Goal: Use online tool/utility: Utilize a website feature to perform a specific function

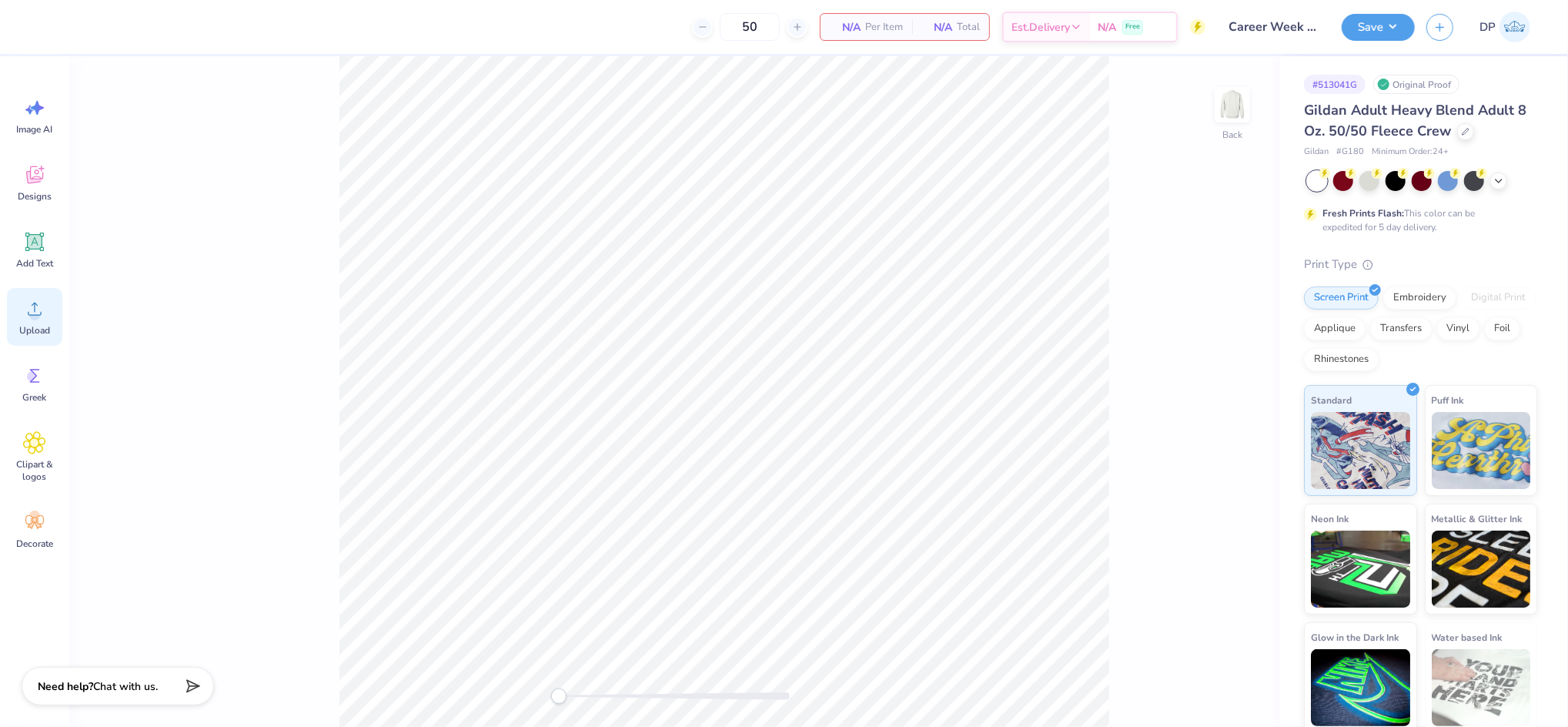
click at [46, 313] on div "Upload" at bounding box center [34, 317] width 55 height 58
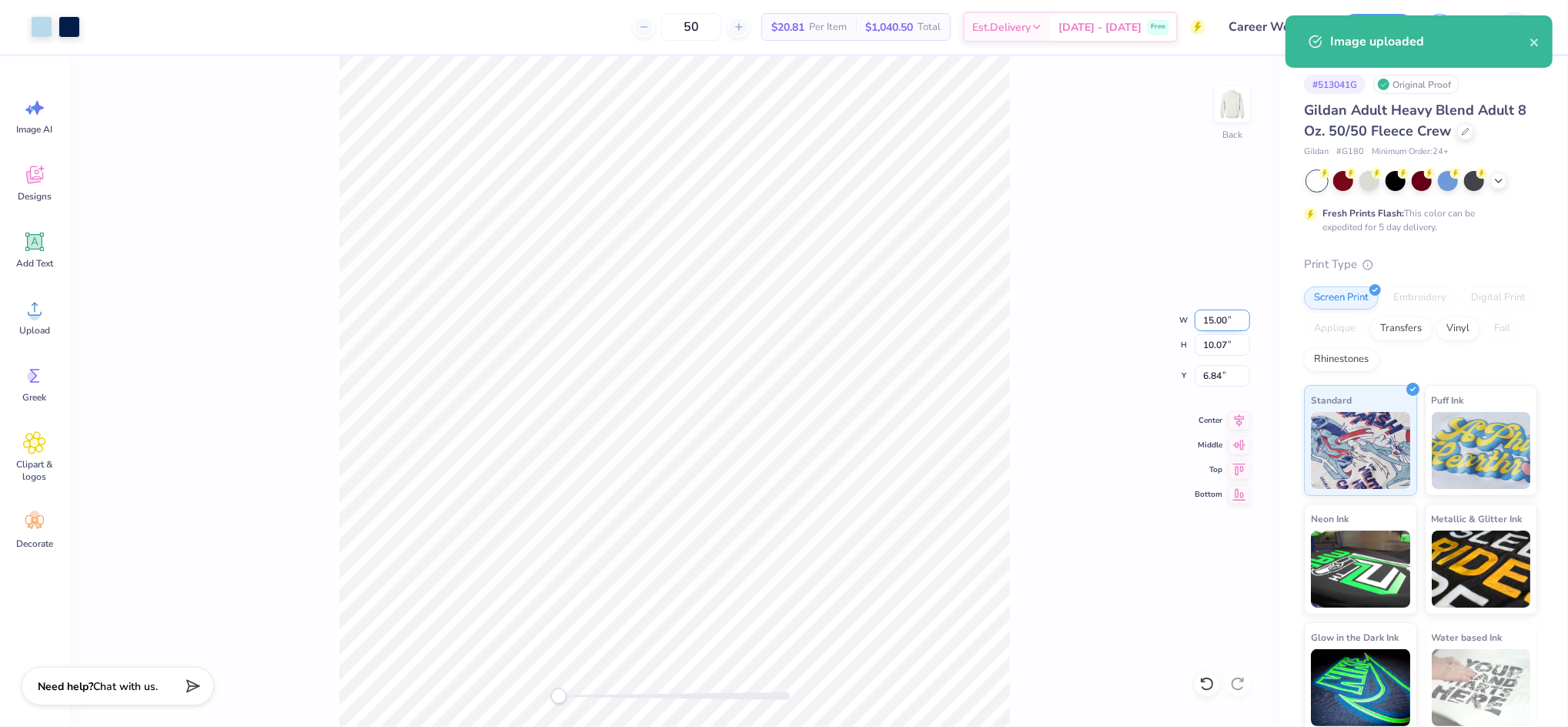
click at [1204, 320] on input "15.00" at bounding box center [1222, 320] width 55 height 22
type input "12"
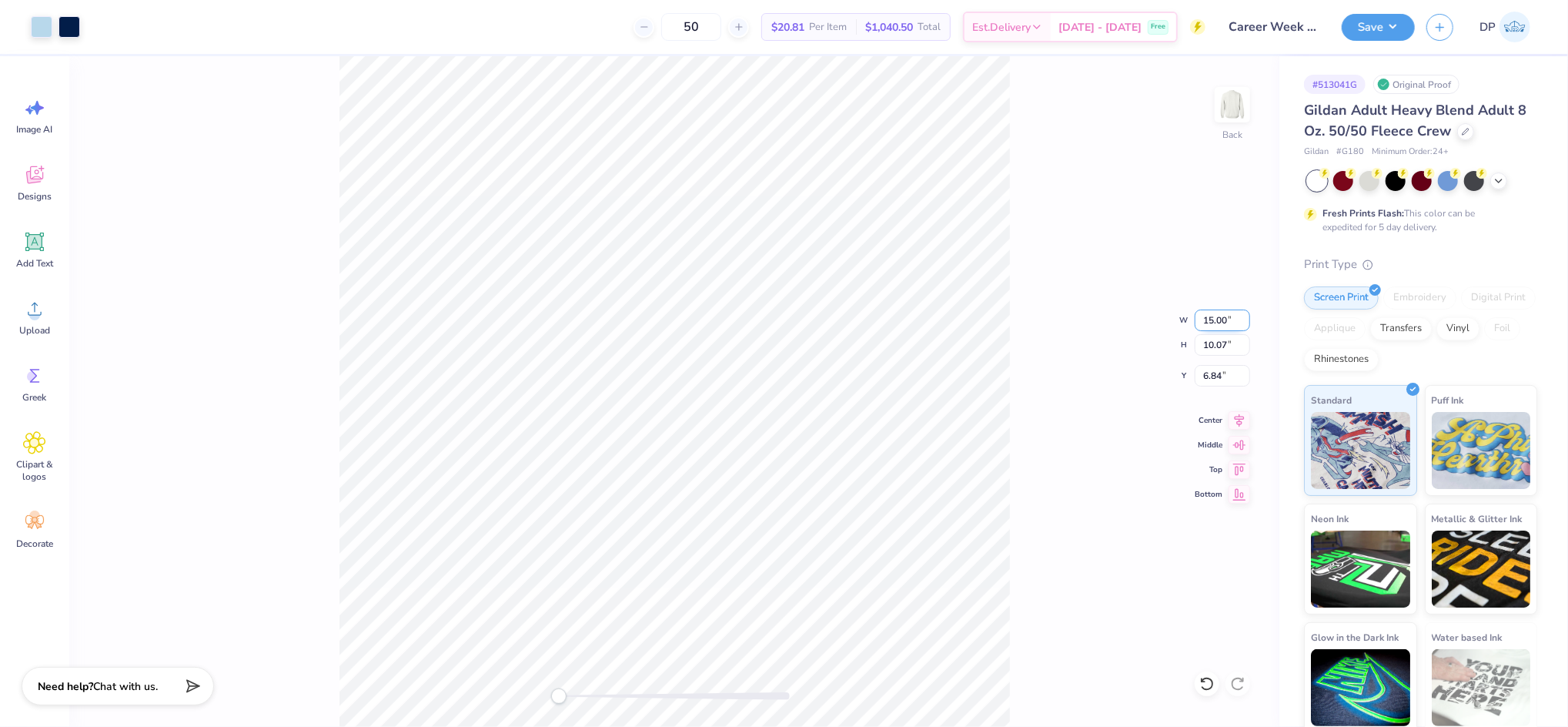
click at [1208, 323] on input "15.00" at bounding box center [1222, 320] width 55 height 22
type input "12"
drag, startPoint x: 558, startPoint y: 701, endPoint x: 575, endPoint y: 703, distance: 17.1
click at [575, 703] on div "Accessibility label" at bounding box center [575, 697] width 16 height 16
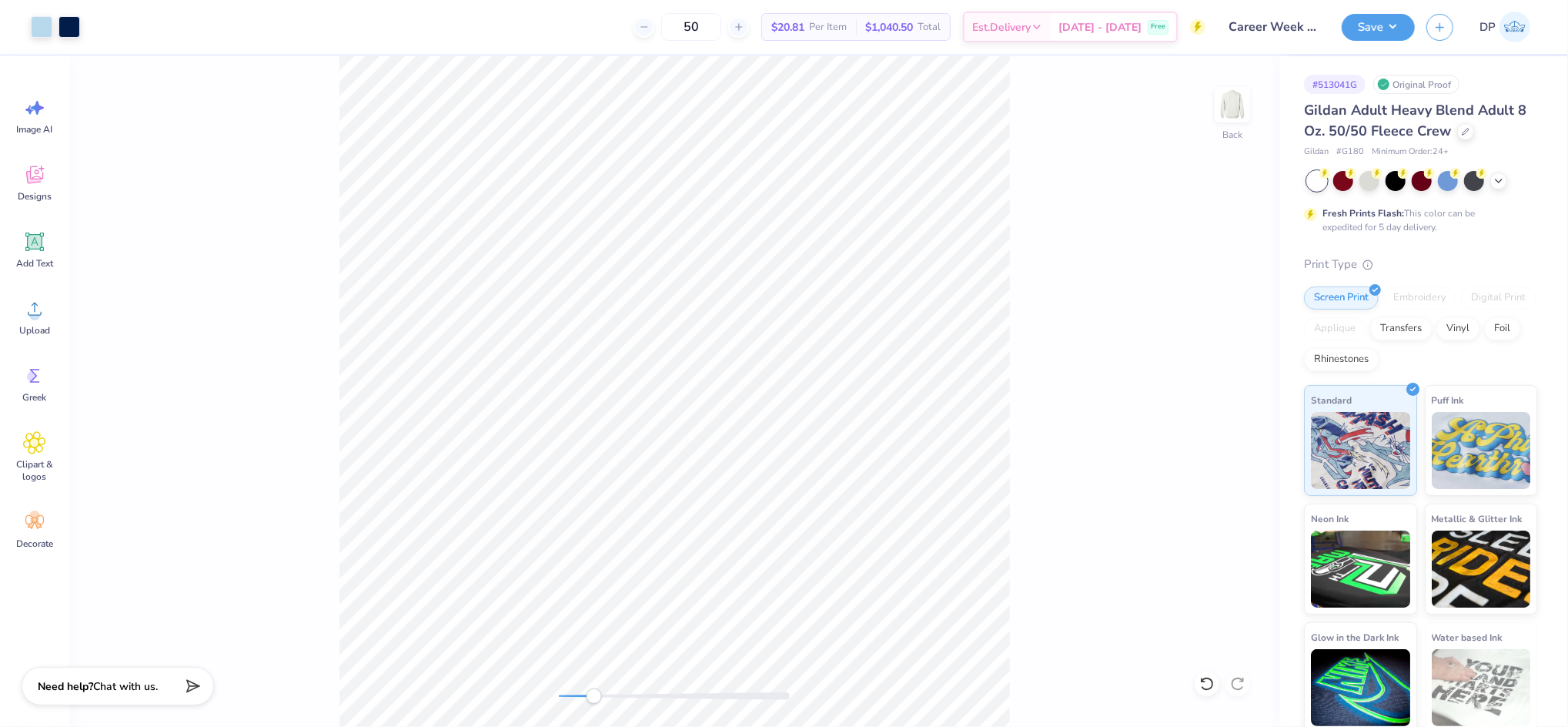
click at [595, 707] on div "Back" at bounding box center [674, 391] width 1210 height 671
click at [532, 711] on div "Back W 12.50 12.50 " H 8.39 8.39 " Y 1.47 1.47 " Center Middle Top Bottom" at bounding box center [674, 391] width 1210 height 671
click at [1204, 376] on input "1.47" at bounding box center [1222, 376] width 55 height 22
type input "3"
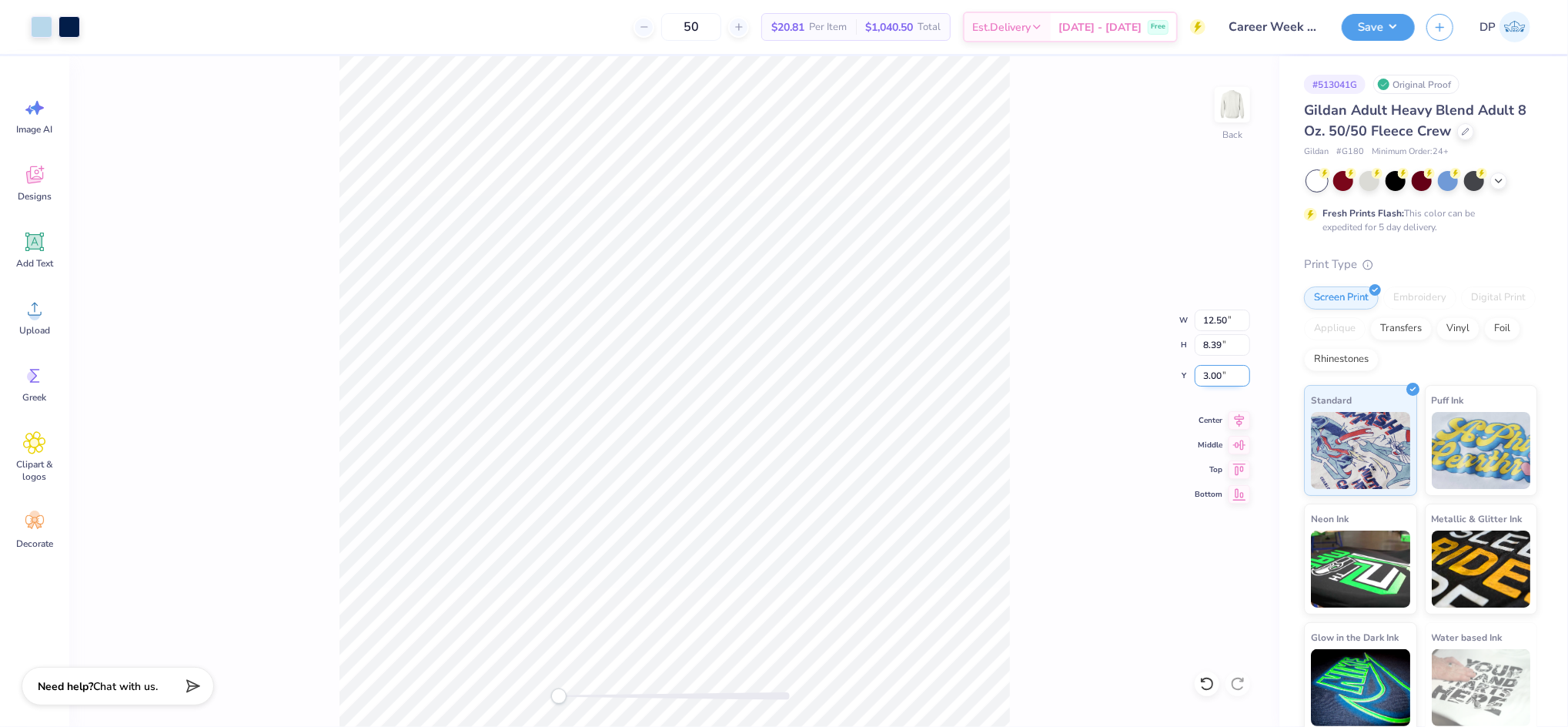
click at [1204, 380] on input "3.00" at bounding box center [1222, 376] width 55 height 22
type input "2"
click at [1207, 366] on input "1.96" at bounding box center [1222, 376] width 55 height 22
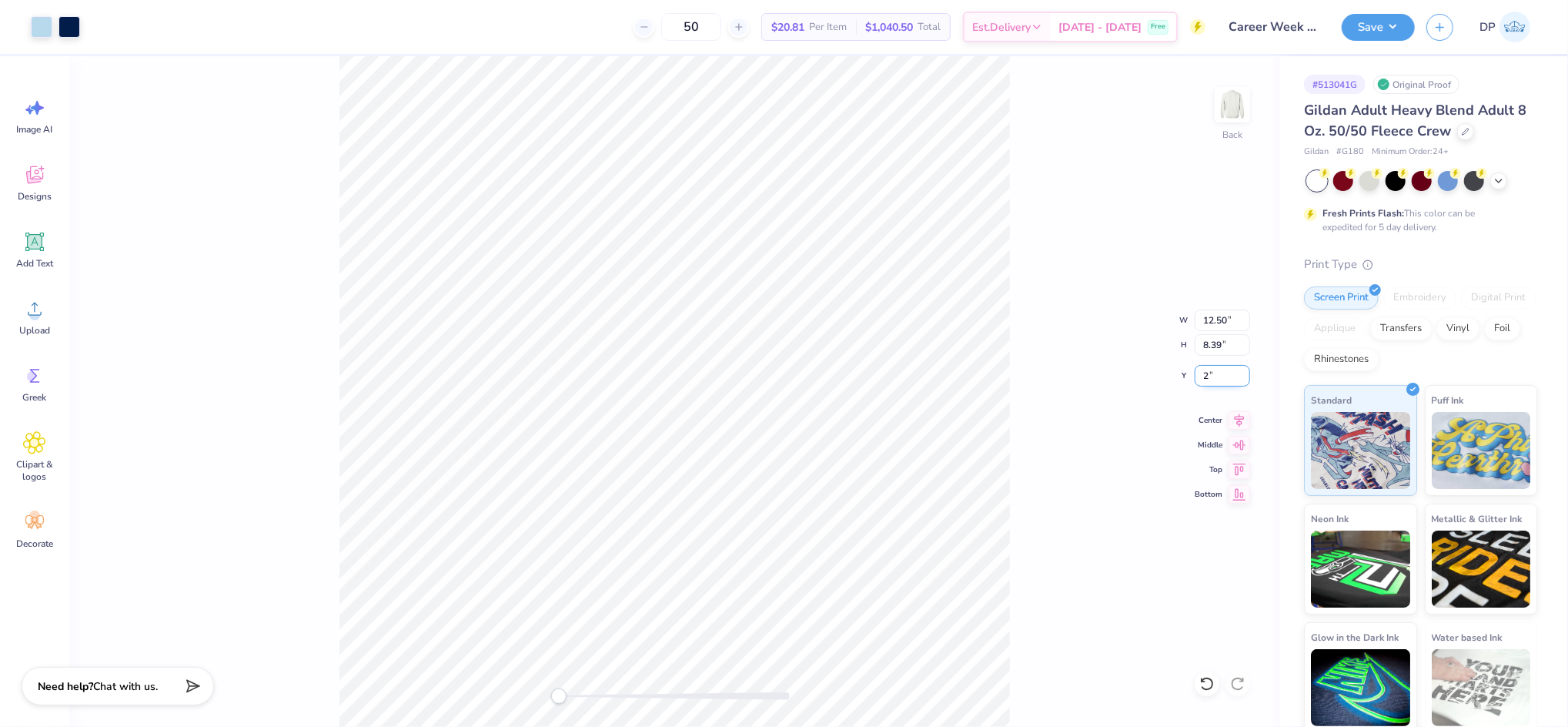
type input "2"
drag, startPoint x: 565, startPoint y: 695, endPoint x: 577, endPoint y: 697, distance: 12.2
click at [577, 697] on div "Accessibility label" at bounding box center [577, 697] width 16 height 16
click at [36, 243] on icon at bounding box center [35, 242] width 19 height 19
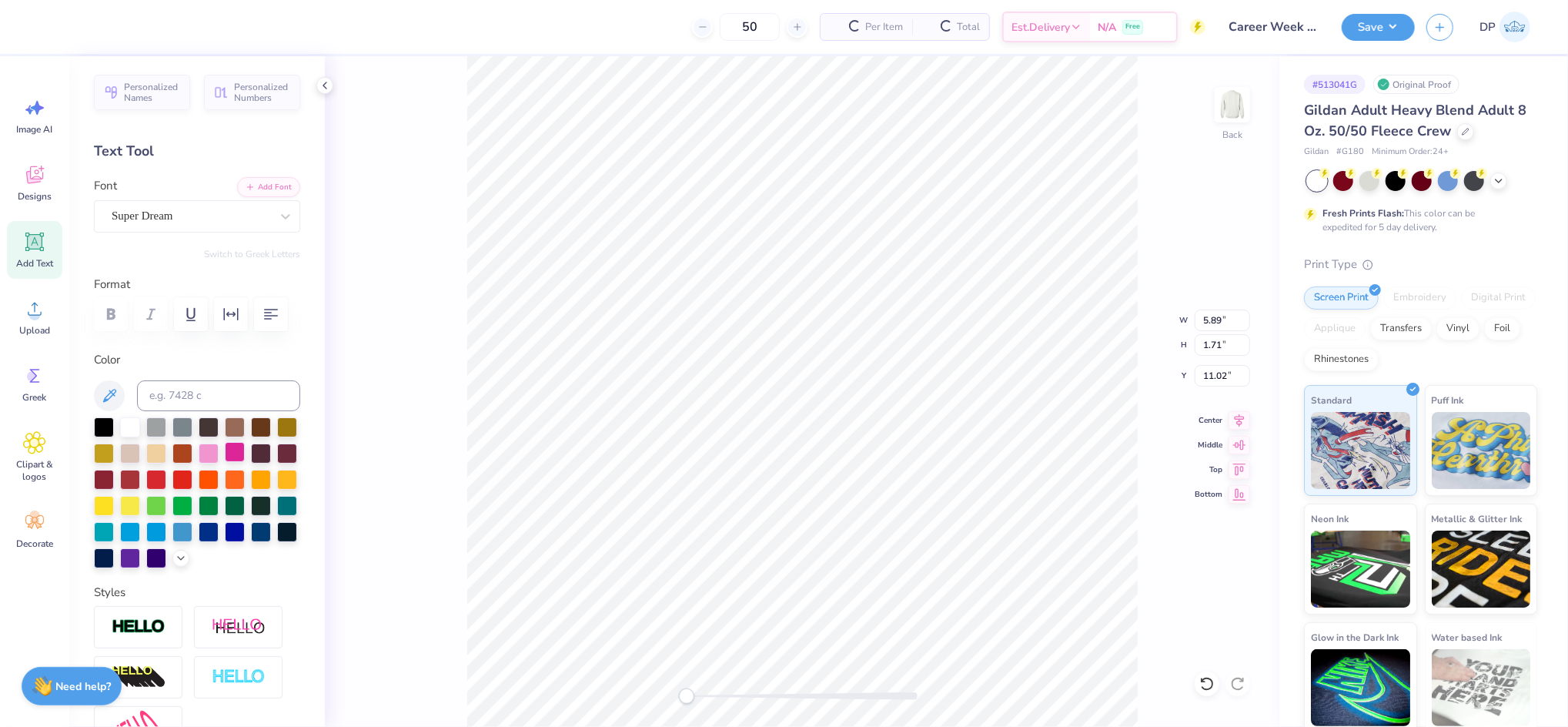
click at [245, 462] on div at bounding box center [235, 453] width 20 height 20
paste textarea "at [GEOGRAPHIC_DATA]"
type textarea "at [GEOGRAPHIC_DATA]"
click at [270, 191] on button "Add Font" at bounding box center [268, 186] width 63 height 20
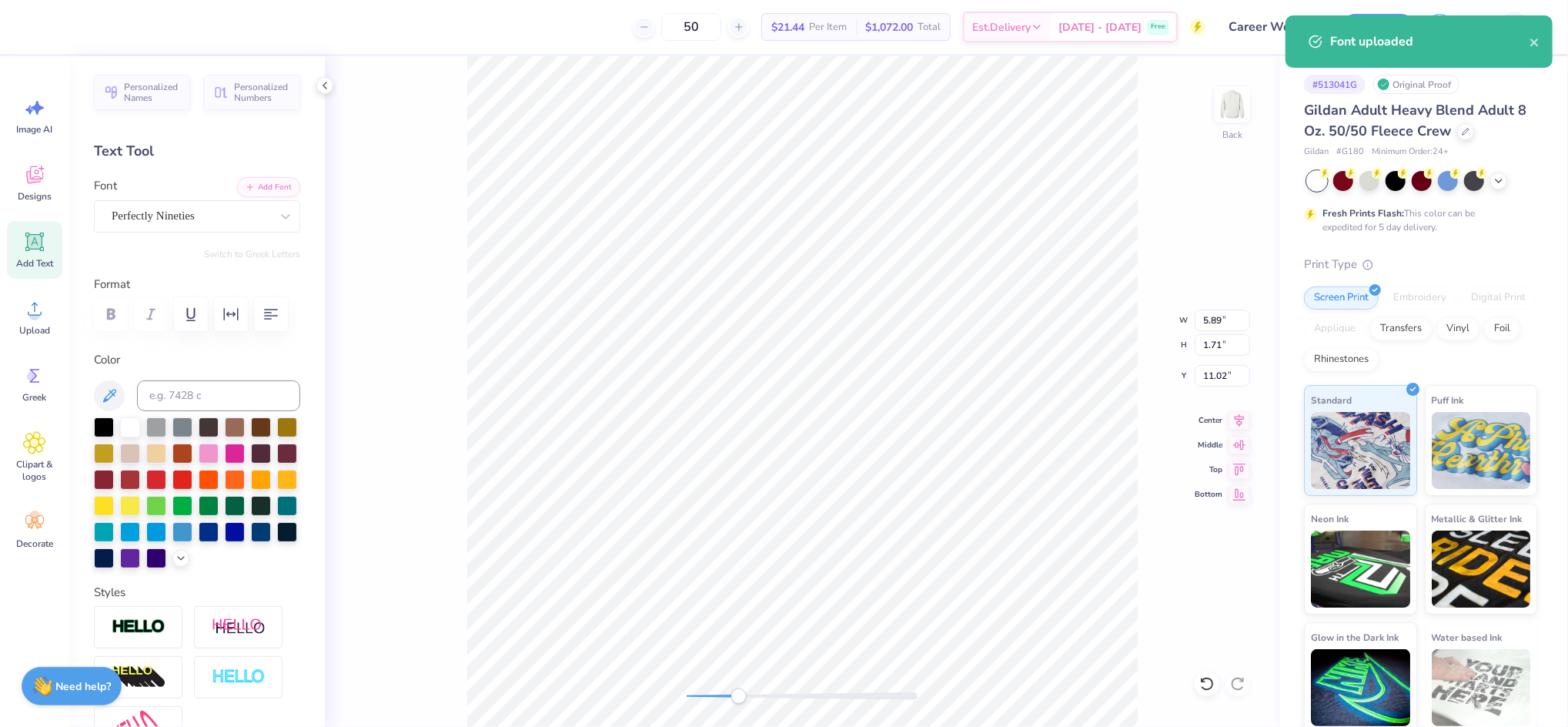
drag, startPoint x: 685, startPoint y: 694, endPoint x: 739, endPoint y: 695, distance: 54.0
click at [739, 695] on div "Accessibility label" at bounding box center [739, 697] width 16 height 16
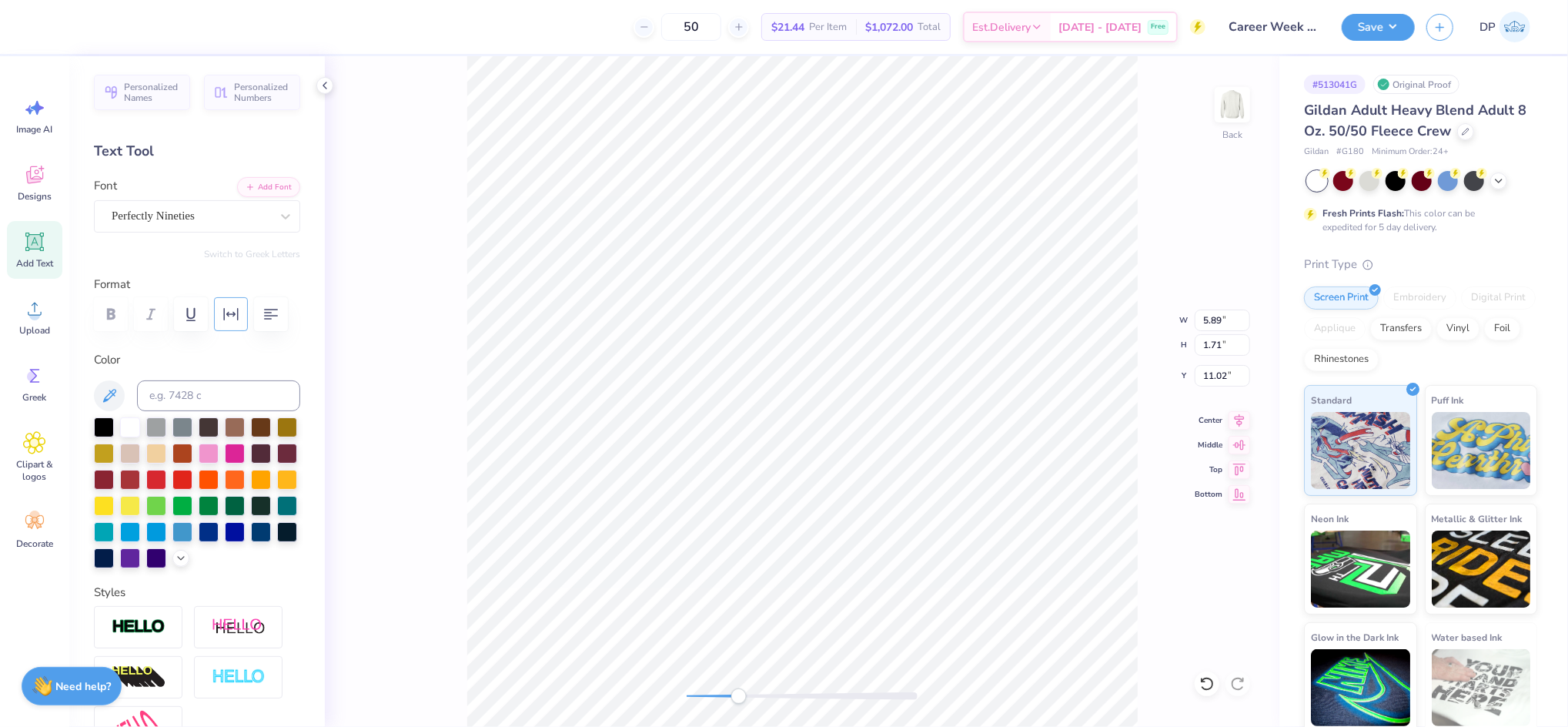
click at [232, 316] on icon "button" at bounding box center [231, 314] width 19 height 19
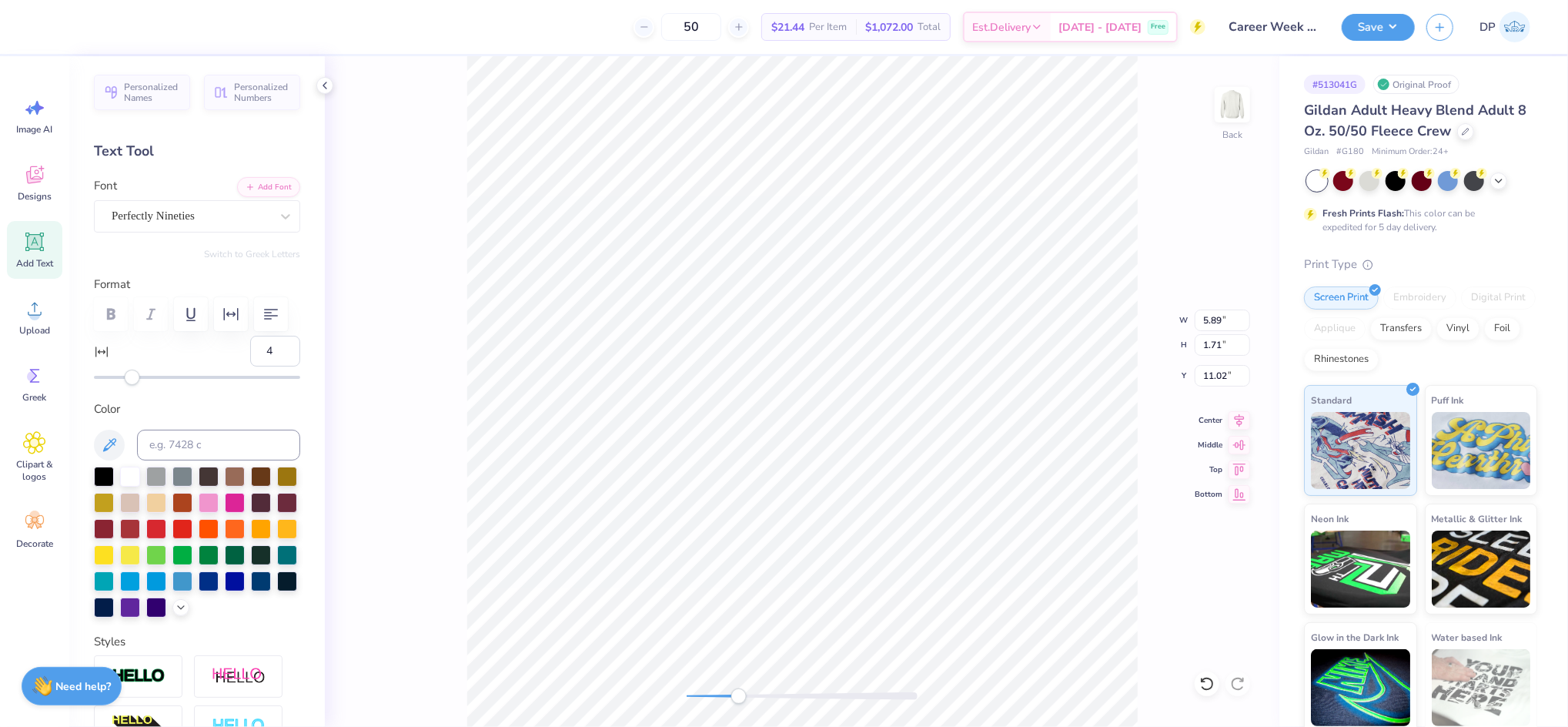
type input "5"
drag, startPoint x: 124, startPoint y: 420, endPoint x: 135, endPoint y: 420, distance: 11.0
click at [135, 385] on div "Accessibility label" at bounding box center [134, 378] width 16 height 16
type input "3"
click at [130, 385] on div "Accessibility label" at bounding box center [131, 378] width 16 height 16
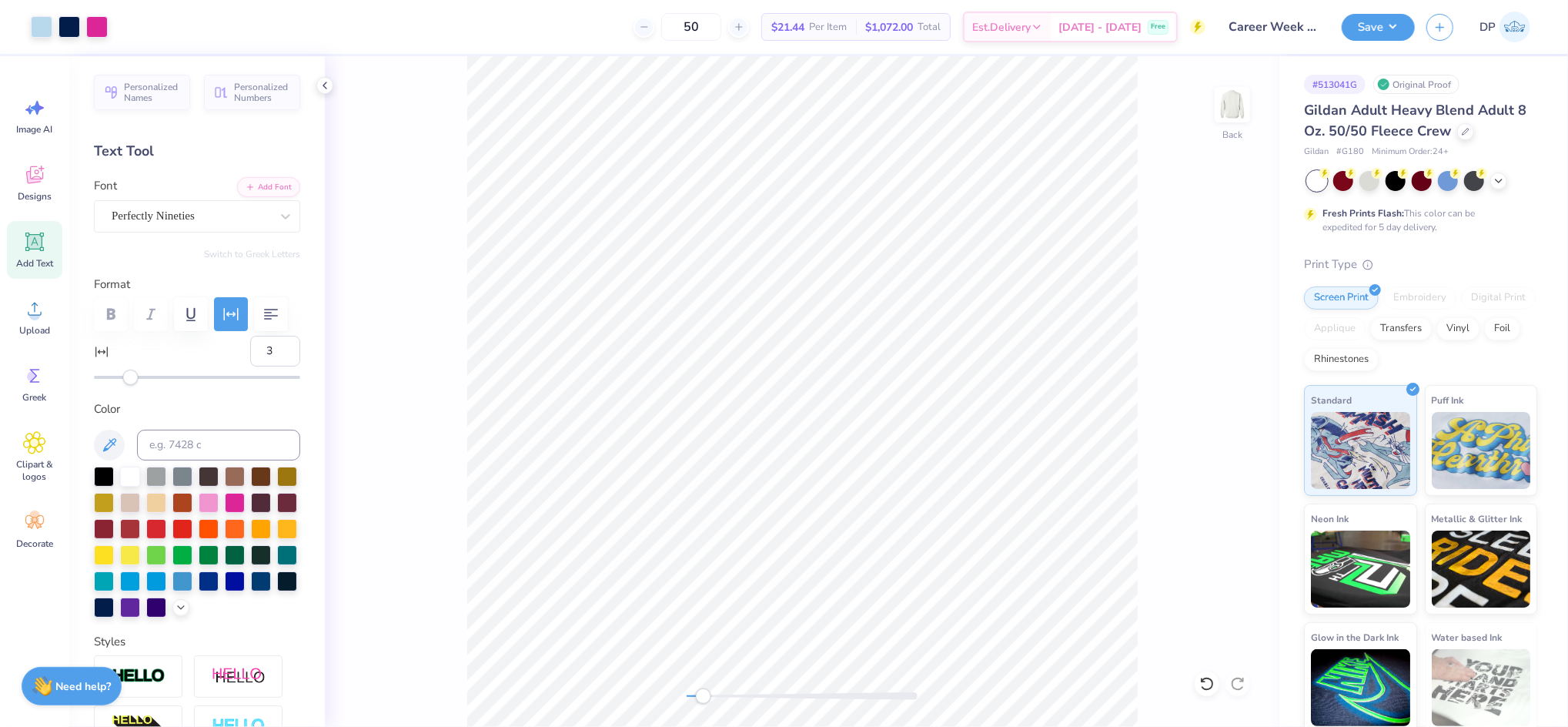
click at [703, 706] on div "Back" at bounding box center [802, 391] width 954 height 671
click at [28, 243] on icon at bounding box center [35, 242] width 15 height 15
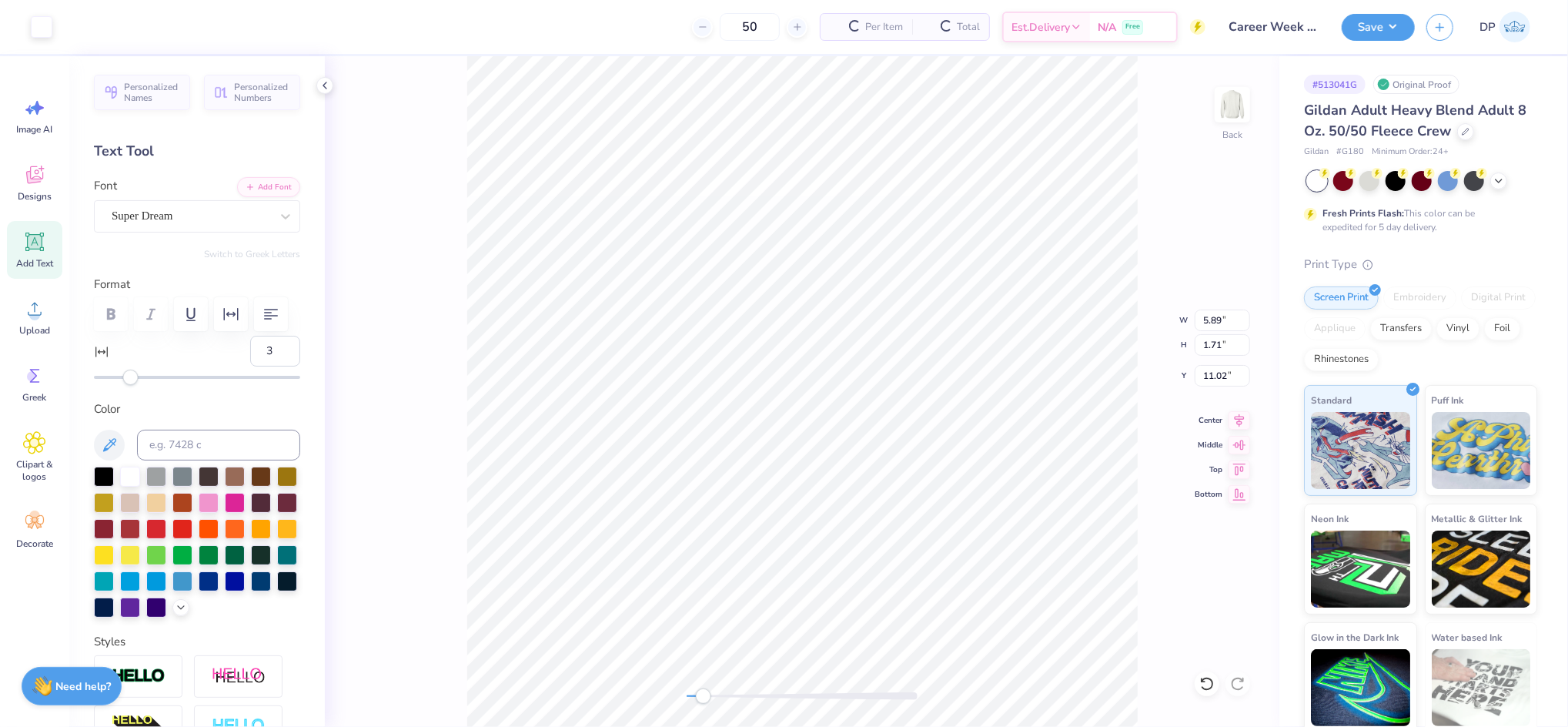
type input "0"
click at [245, 512] on div at bounding box center [235, 502] width 20 height 20
type textarea "COC"
click at [267, 182] on button "Add Font" at bounding box center [268, 186] width 63 height 20
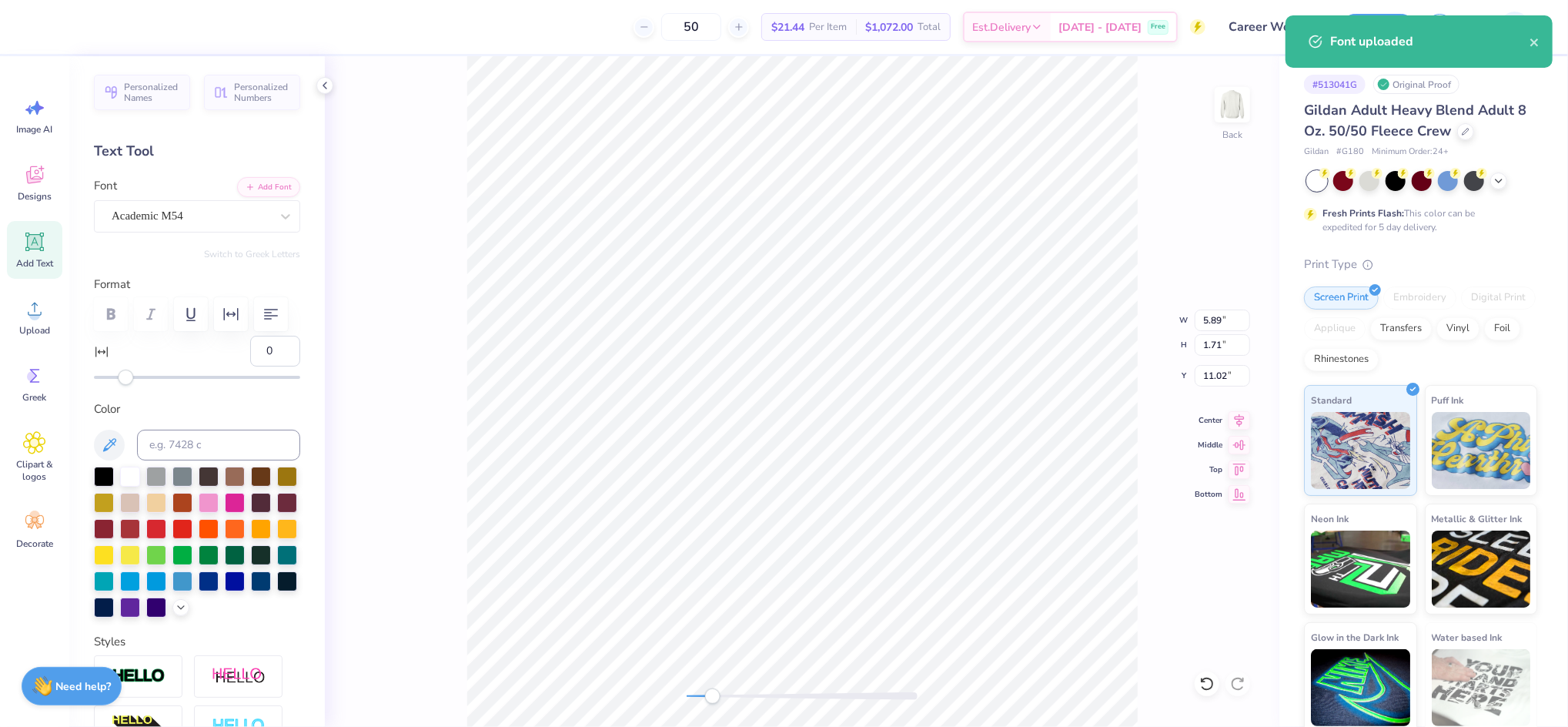
drag, startPoint x: 707, startPoint y: 694, endPoint x: 720, endPoint y: 698, distance: 13.6
click at [720, 698] on div "Accessibility label" at bounding box center [713, 697] width 16 height 16
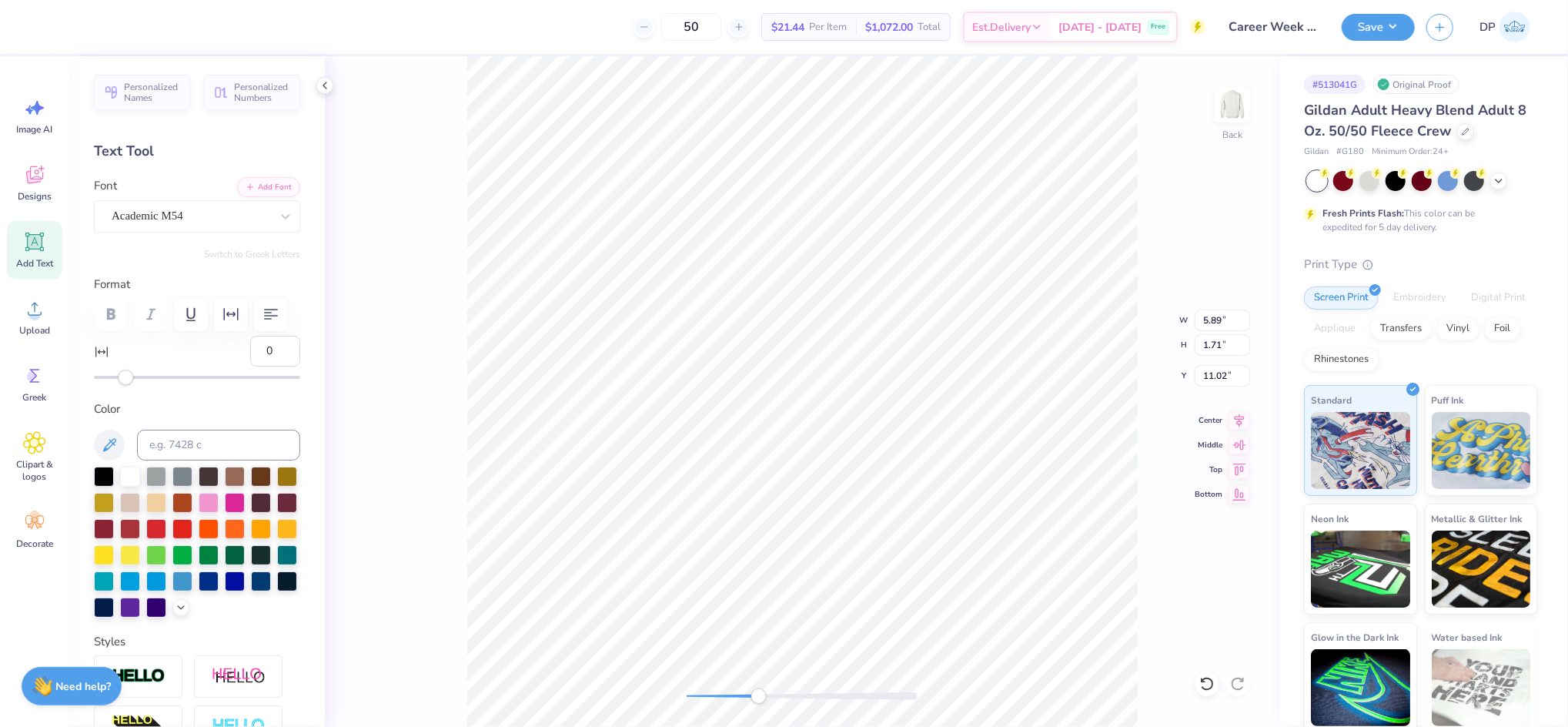
drag, startPoint x: 723, startPoint y: 697, endPoint x: 761, endPoint y: 693, distance: 38.2
click at [761, 696] on div "Accessibility label" at bounding box center [759, 697] width 16 height 16
type input "4"
click at [131, 385] on div "Accessibility label" at bounding box center [132, 378] width 16 height 16
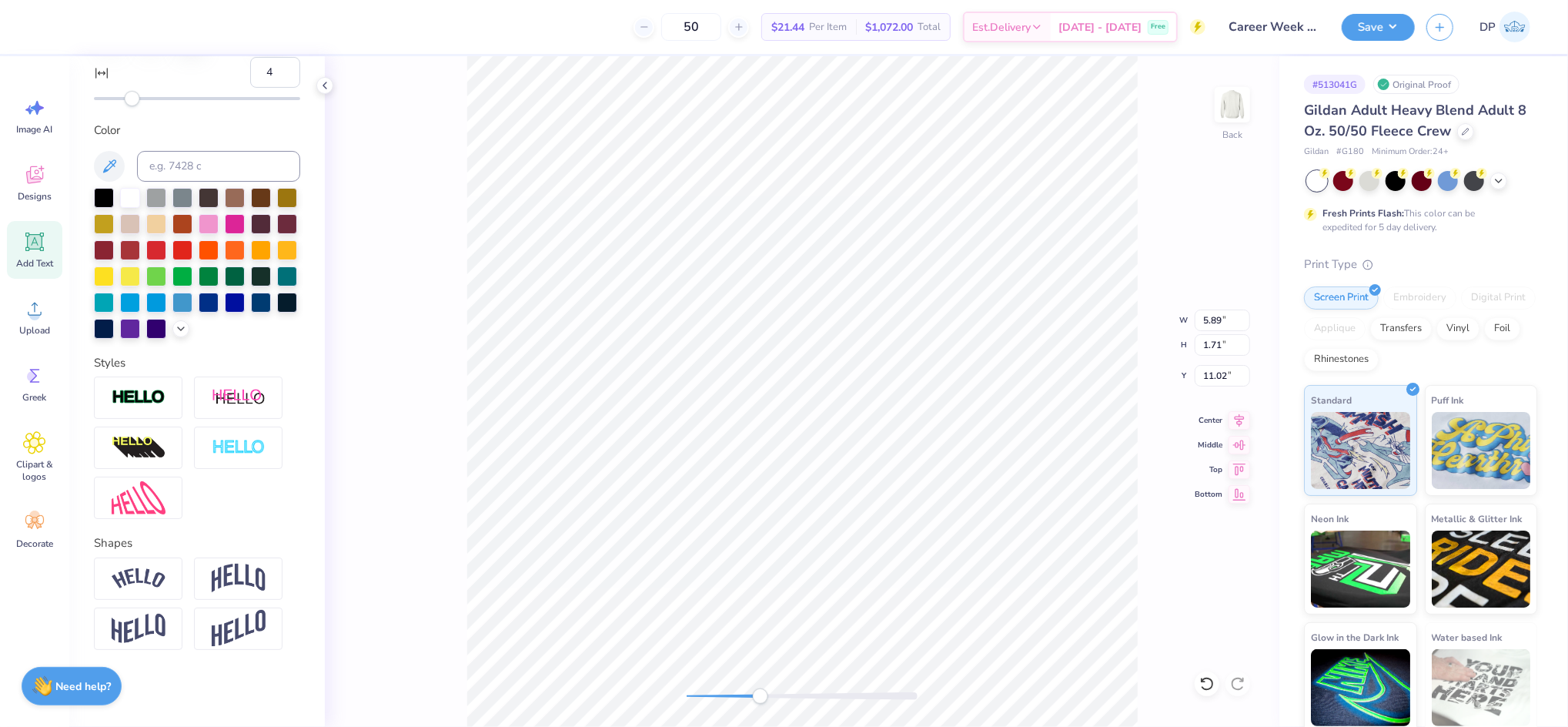
scroll to position [344, 0]
click at [249, 452] on img at bounding box center [238, 448] width 54 height 18
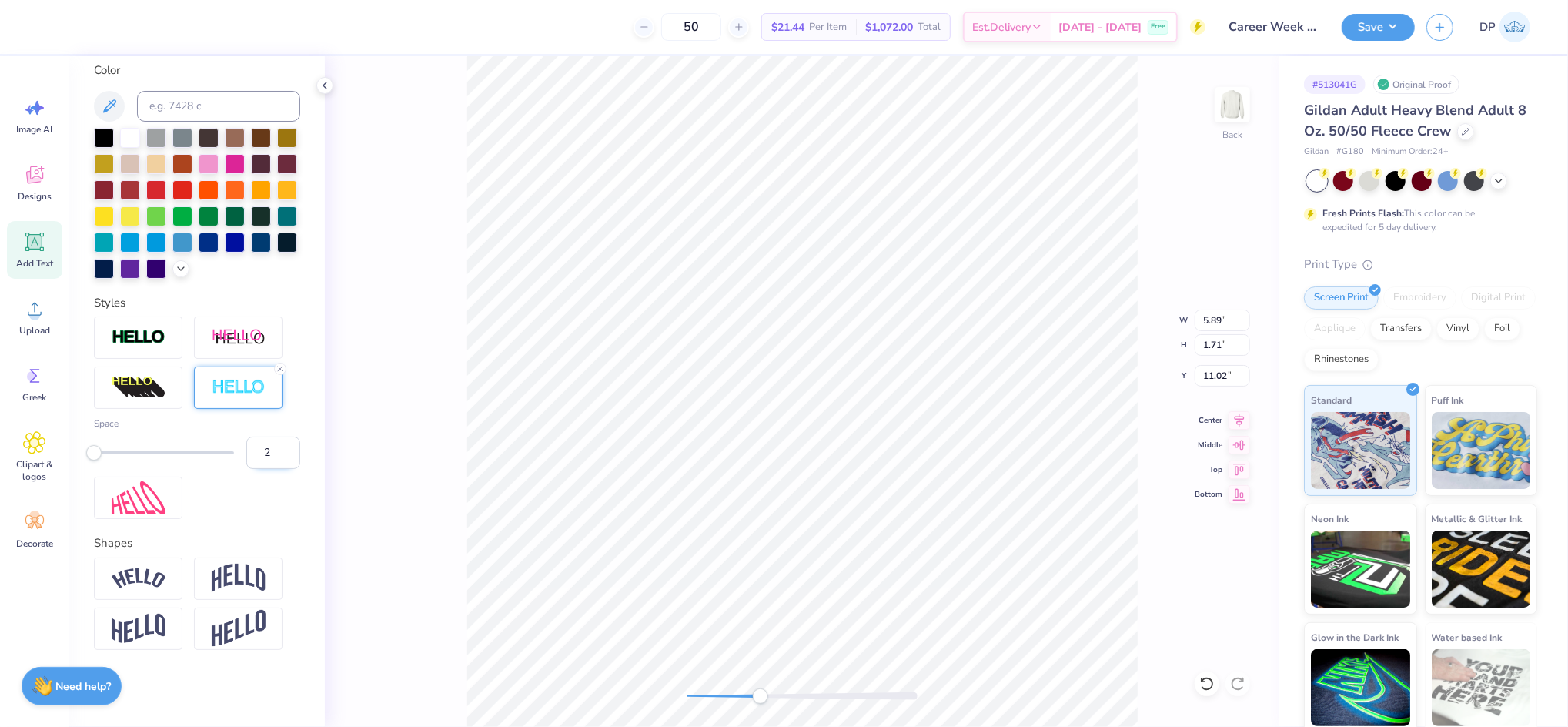
click at [272, 469] on input "2" at bounding box center [273, 453] width 54 height 33
type input "3"
click at [272, 469] on input "3" at bounding box center [273, 453] width 54 height 33
type input "3.08"
type input "0.66"
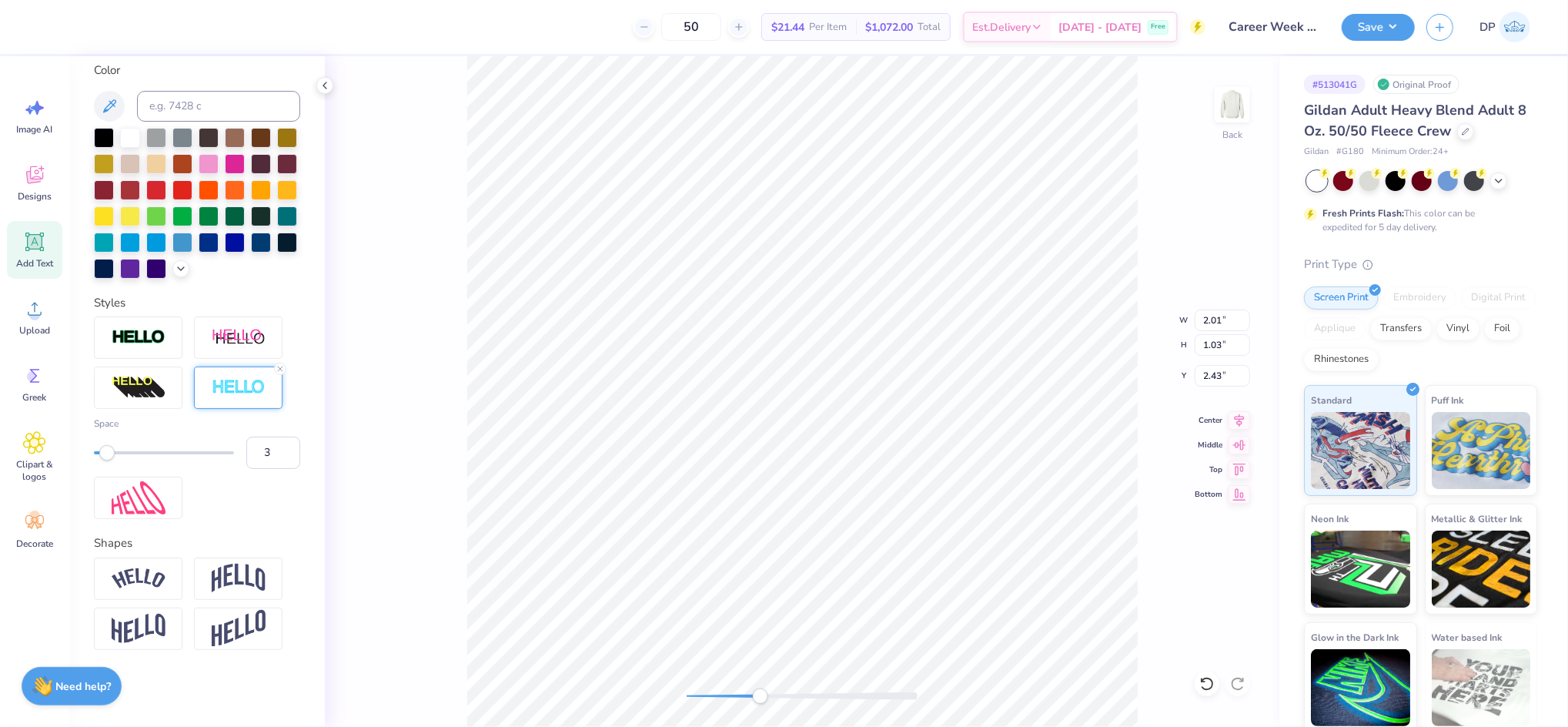
type input "9.55"
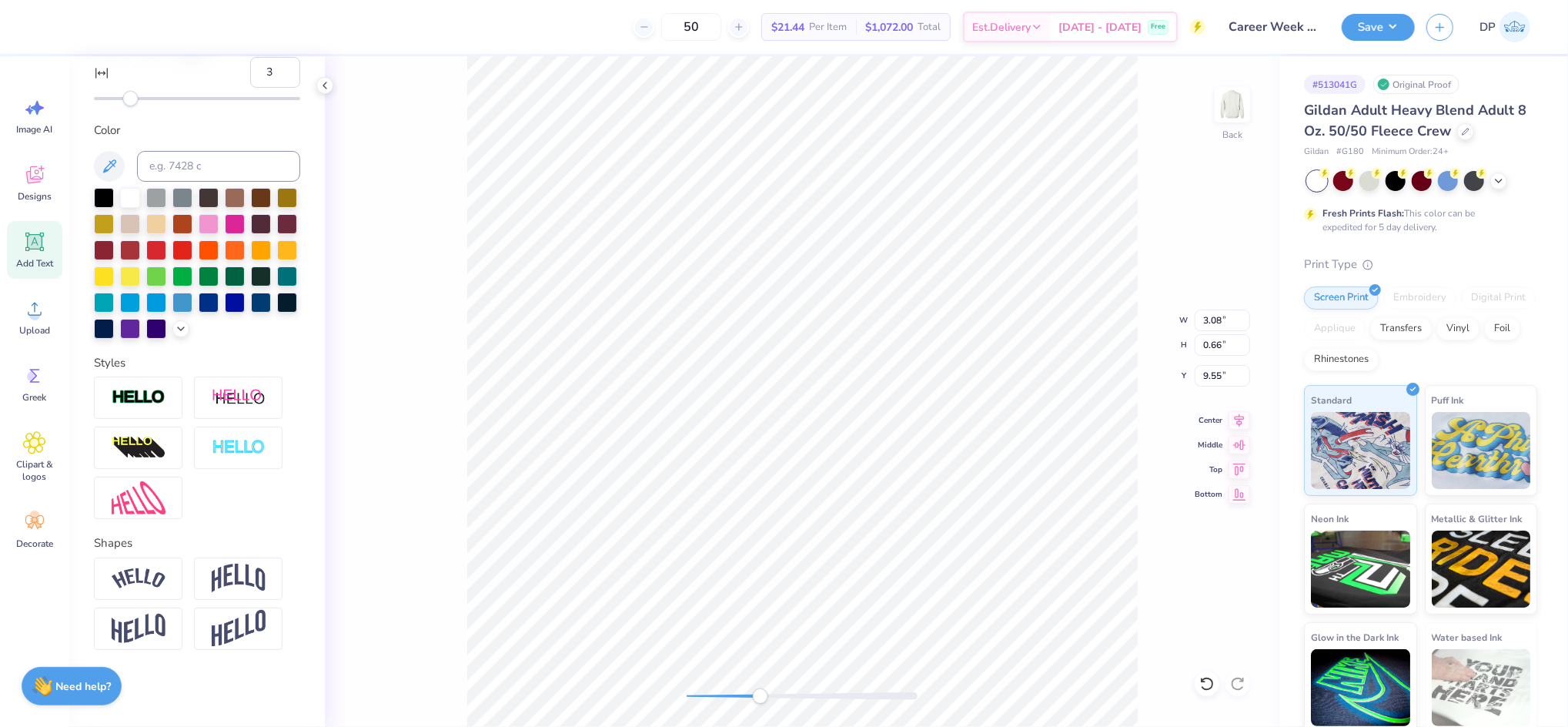
type input "3"
click at [731, 703] on div "Back W 3.08 3.08 " H 0.66 0.66 " Y 9.55 9.55 " Center Middle Top Bottom" at bounding box center [802, 391] width 954 height 671
drag, startPoint x: 1201, startPoint y: 684, endPoint x: 796, endPoint y: 694, distance: 405.1
click at [1202, 684] on icon at bounding box center [1207, 684] width 16 height 16
drag, startPoint x: 761, startPoint y: 698, endPoint x: 717, endPoint y: 697, distance: 44.0
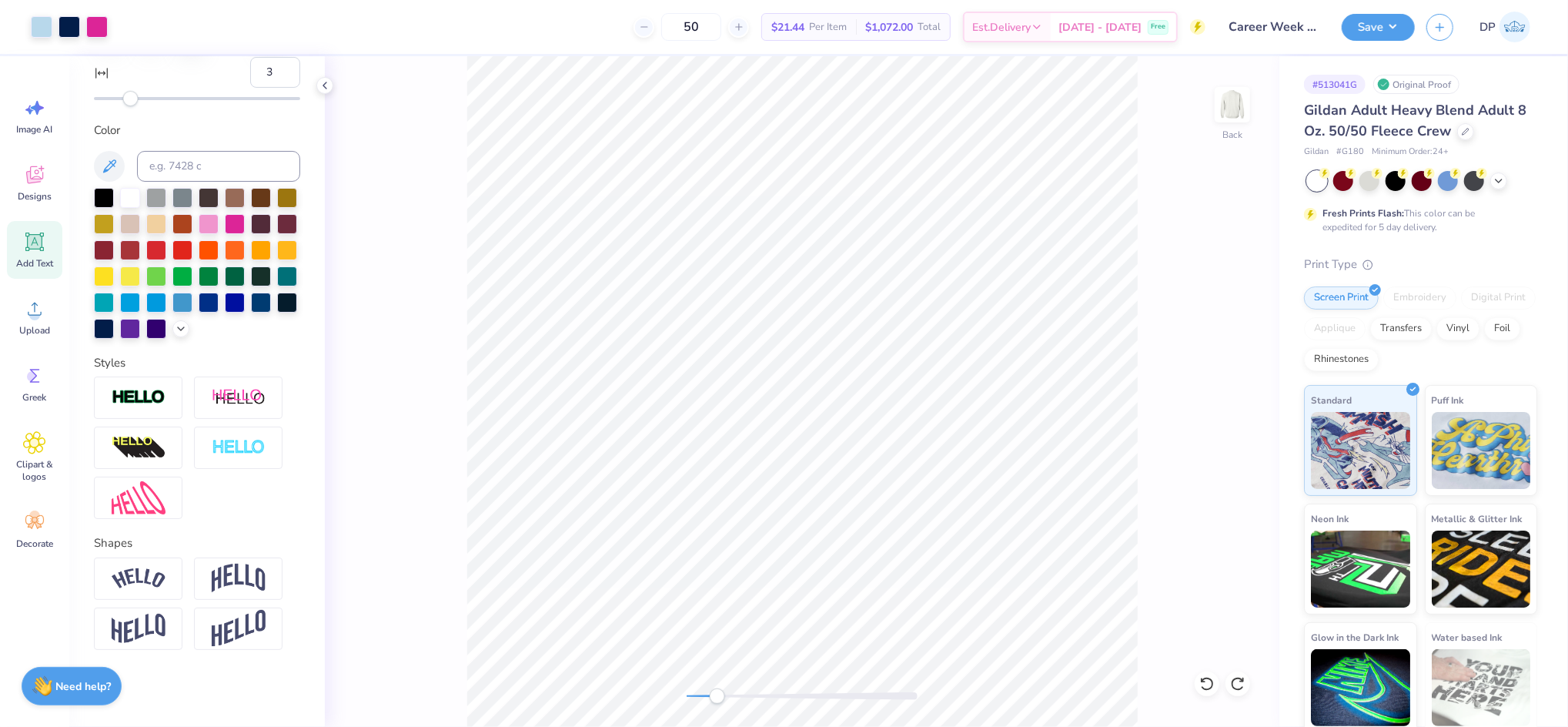
click at [717, 697] on div "Accessibility label" at bounding box center [717, 697] width 16 height 16
type input "7.77"
type input "2.44"
click at [841, 555] on li "Ungroup" at bounding box center [883, 553] width 121 height 30
click at [881, 557] on li "Group" at bounding box center [883, 557] width 121 height 30
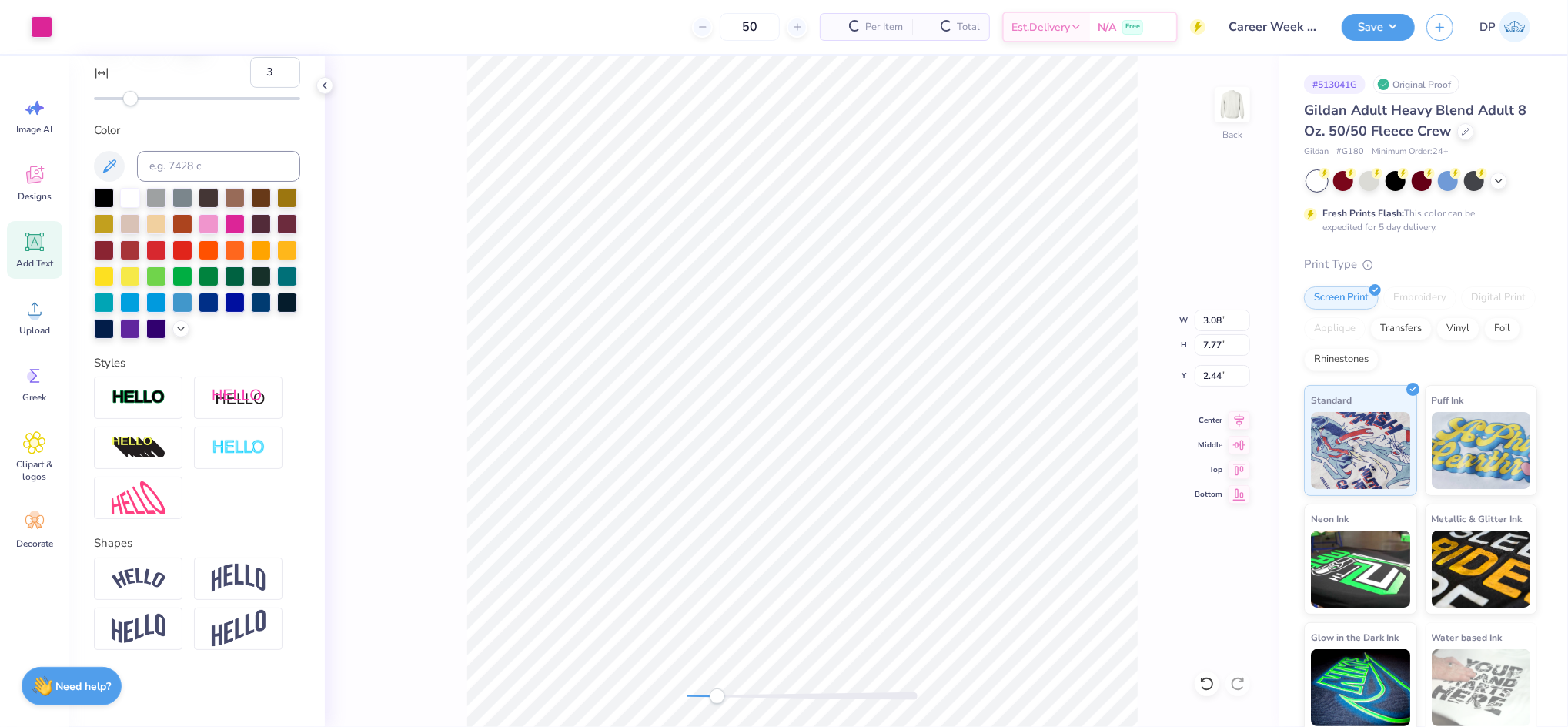
type input "3.08"
type input "7.77"
type input "2.44"
drag, startPoint x: 47, startPoint y: 34, endPoint x: 68, endPoint y: 66, distance: 38.3
click at [47, 33] on div at bounding box center [42, 27] width 22 height 22
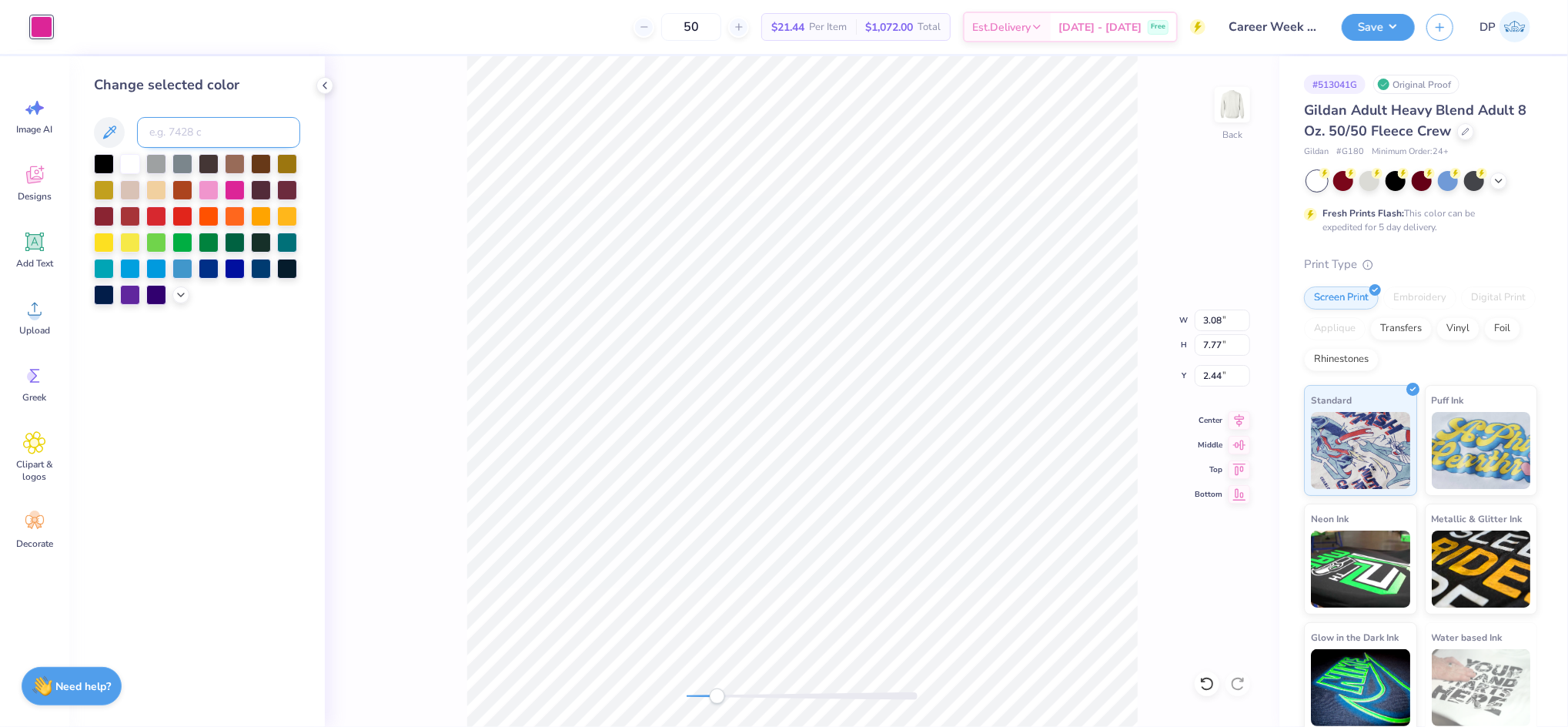
click at [197, 129] on input at bounding box center [218, 133] width 163 height 31
type input "2768"
click at [831, 695] on div at bounding box center [802, 697] width 231 height 8
click at [653, 699] on div "Back W 3.08 3.08 " H 7.77 7.77 " Y 2.44 2.44 " Center Middle Top Bottom" at bounding box center [802, 391] width 954 height 671
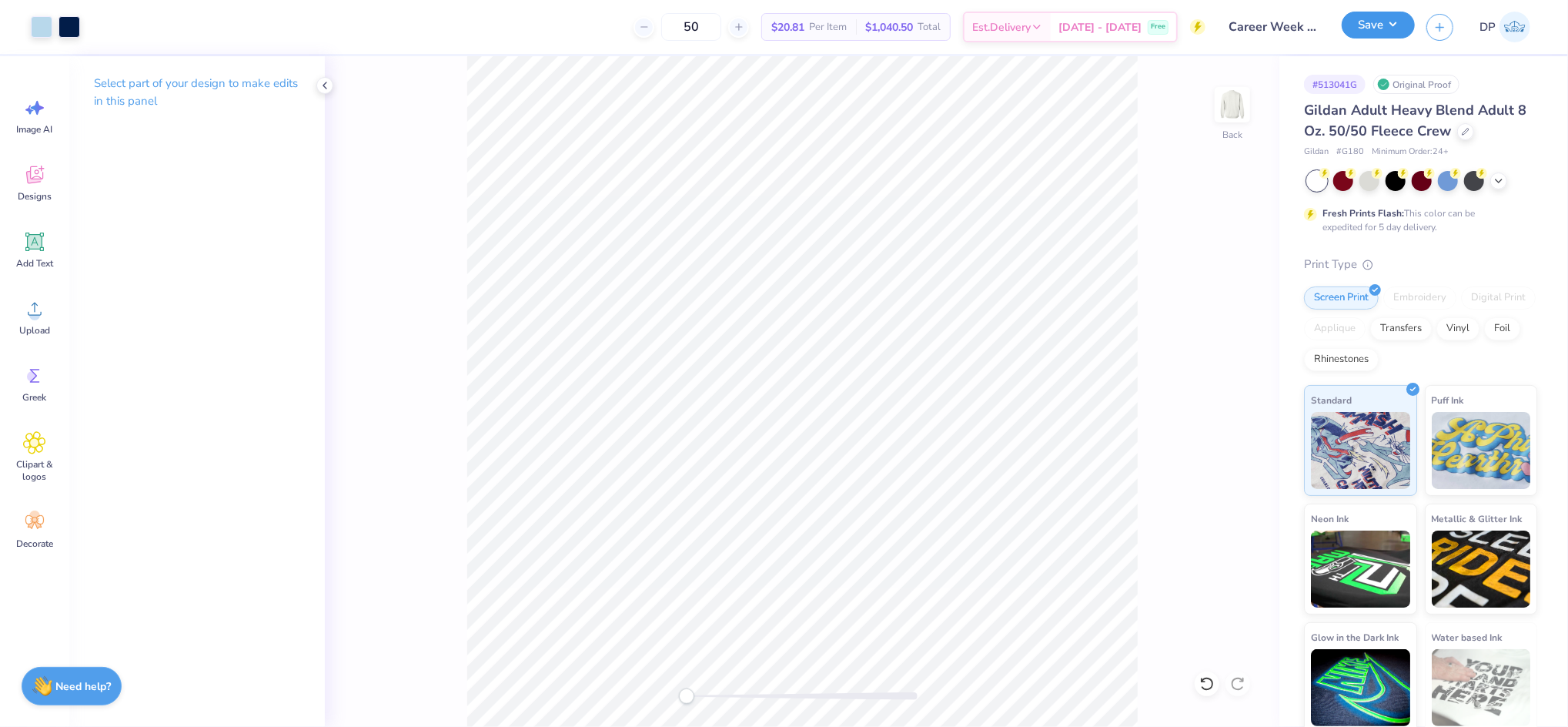
click at [1377, 28] on button "Save" at bounding box center [1378, 25] width 73 height 27
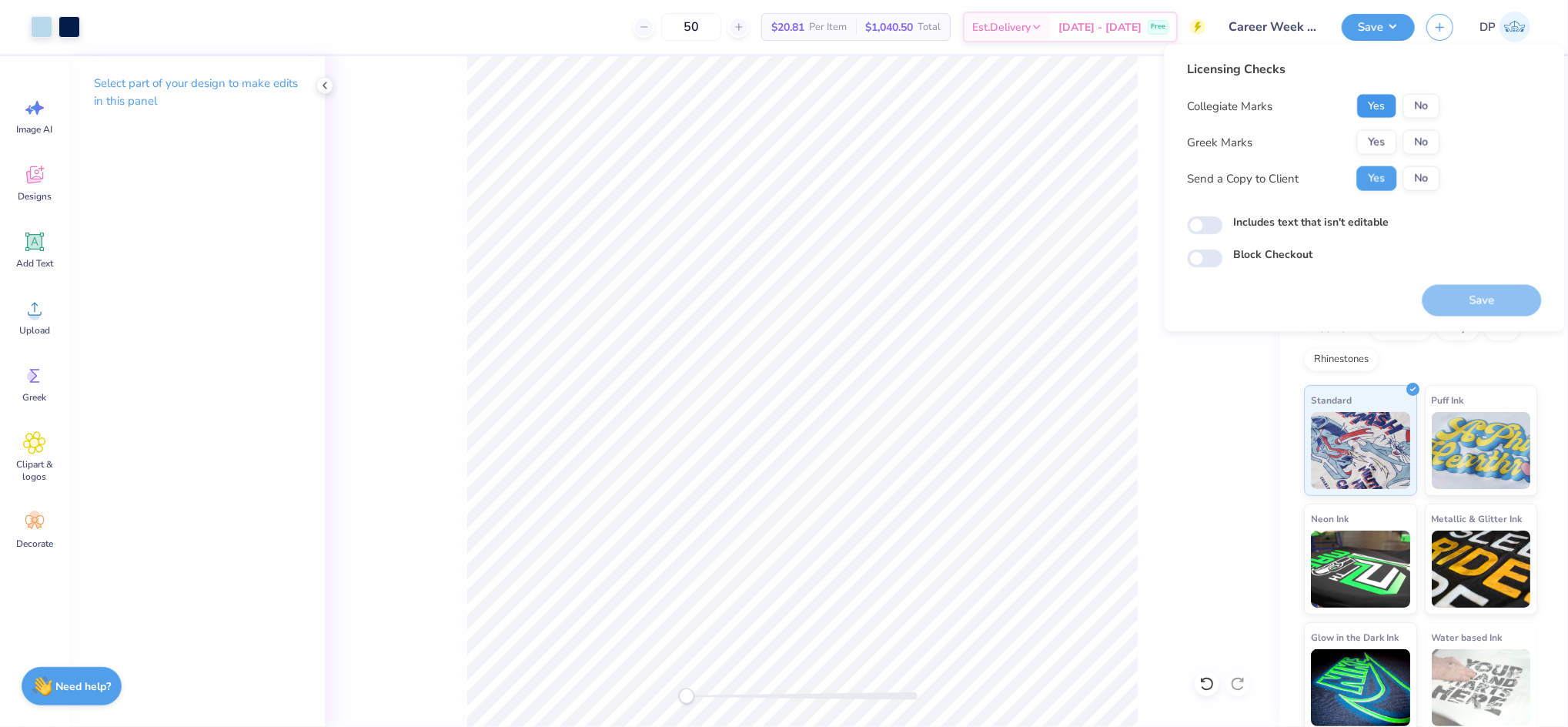
click at [1375, 103] on button "Yes" at bounding box center [1378, 107] width 40 height 25
click at [1412, 138] on button "No" at bounding box center [1422, 142] width 37 height 25
click at [1352, 222] on label "Includes text that isn't editable" at bounding box center [1312, 222] width 155 height 16
click at [1223, 222] on input "Includes text that isn't editable" at bounding box center [1206, 225] width 36 height 19
checkbox input "true"
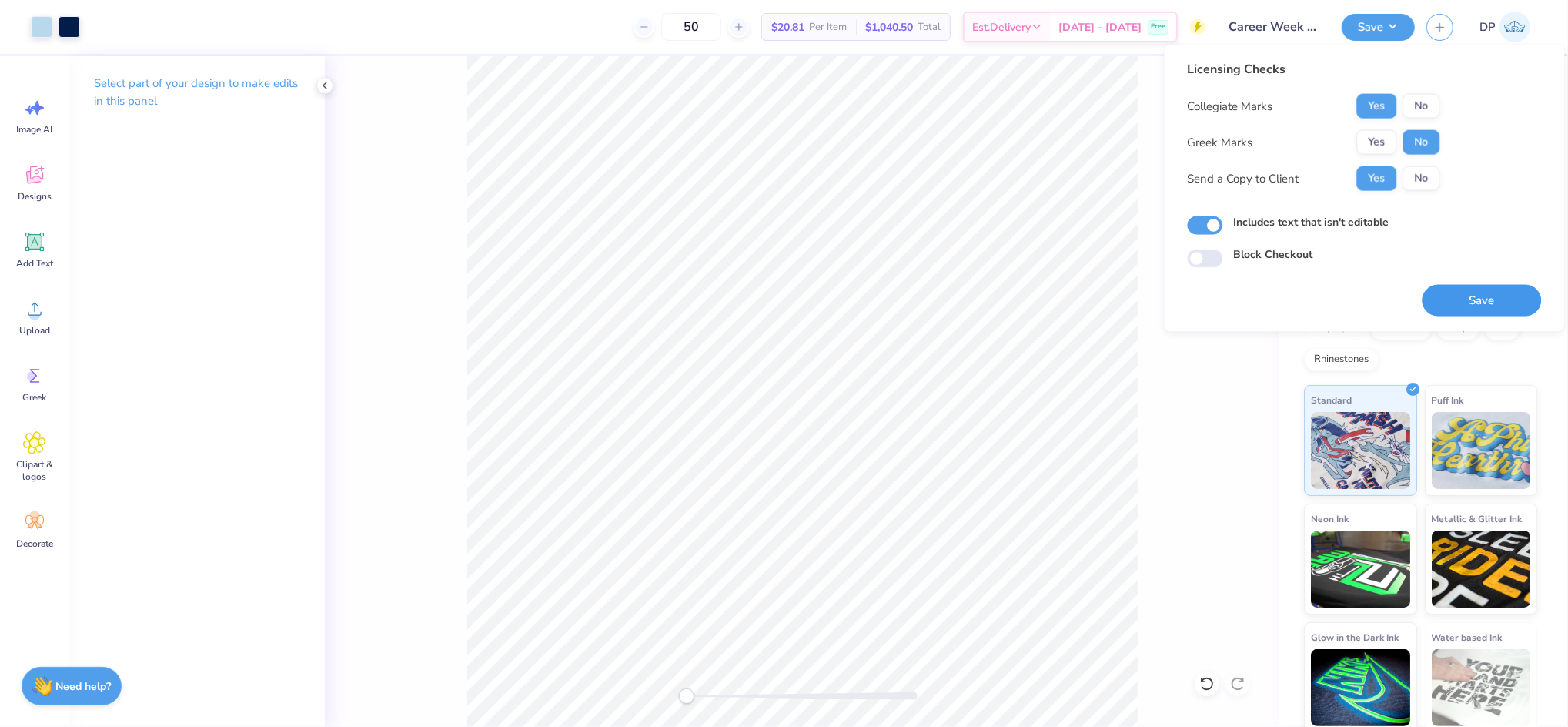
click at [1451, 293] on button "Save" at bounding box center [1483, 301] width 120 height 32
